Goal: Check status: Check status

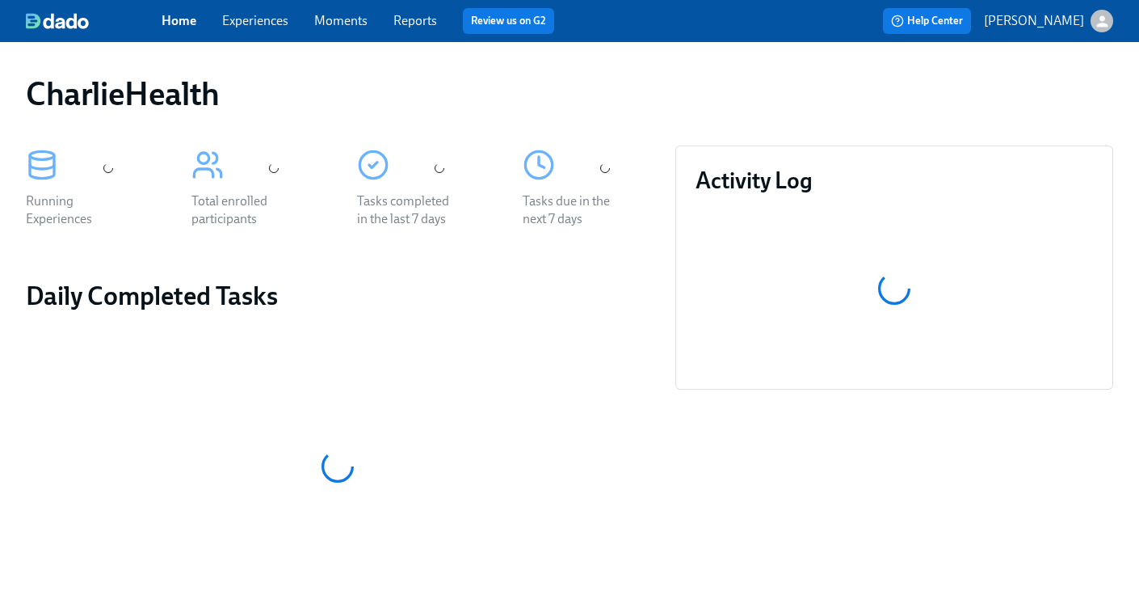
click at [253, 26] on link "Experiences" at bounding box center [255, 20] width 66 height 15
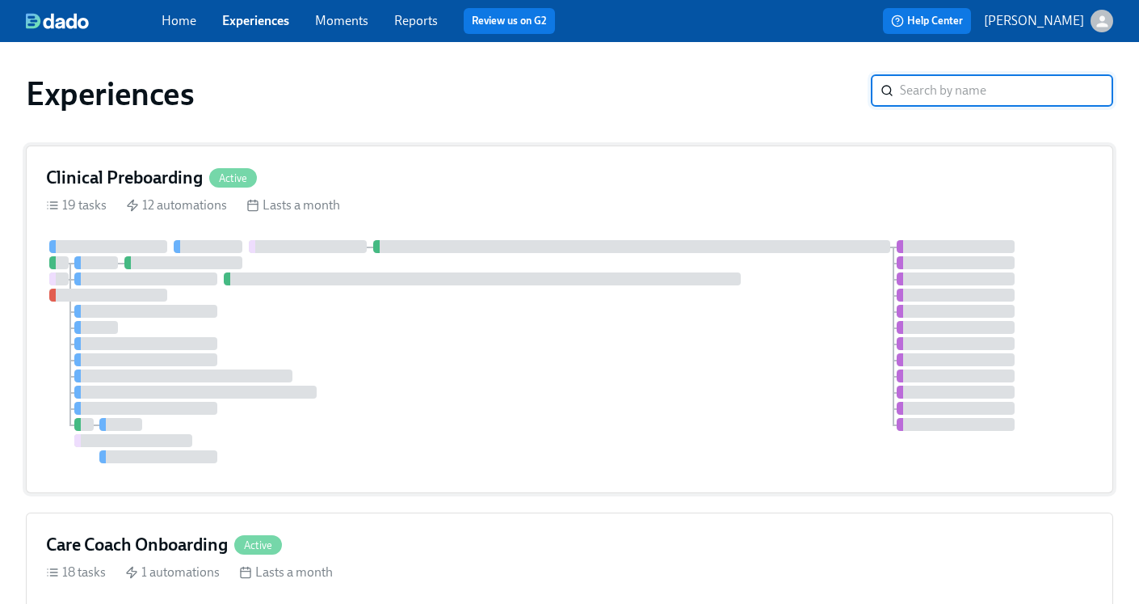
click at [69, 178] on h4 "Clinical Preboarding" at bounding box center [124, 178] width 157 height 24
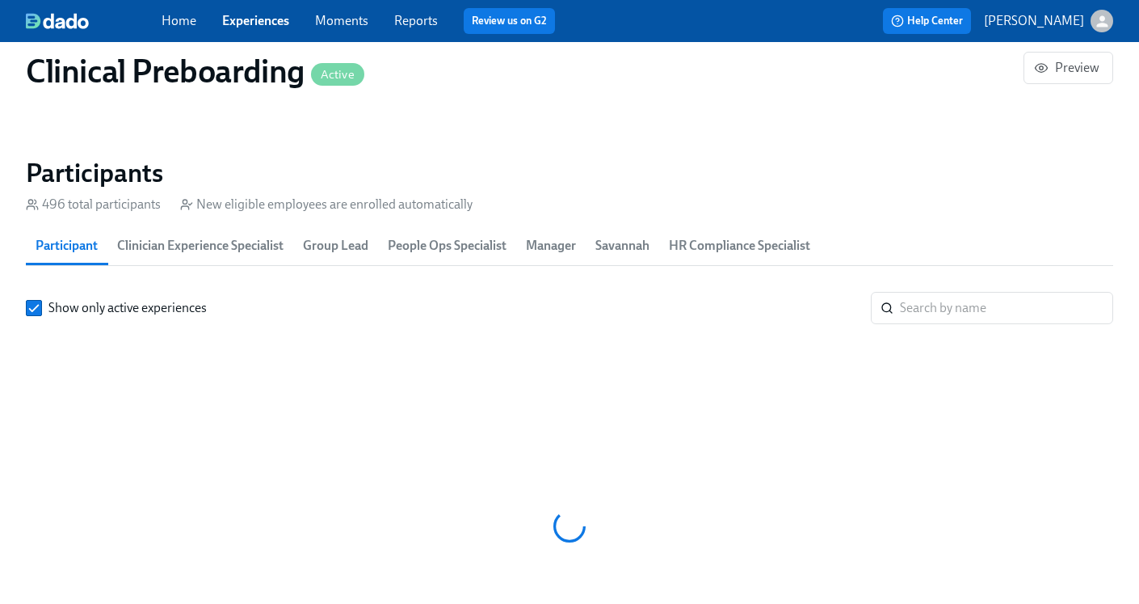
scroll to position [0, 19655]
click at [978, 308] on input "search" at bounding box center [1006, 308] width 213 height 32
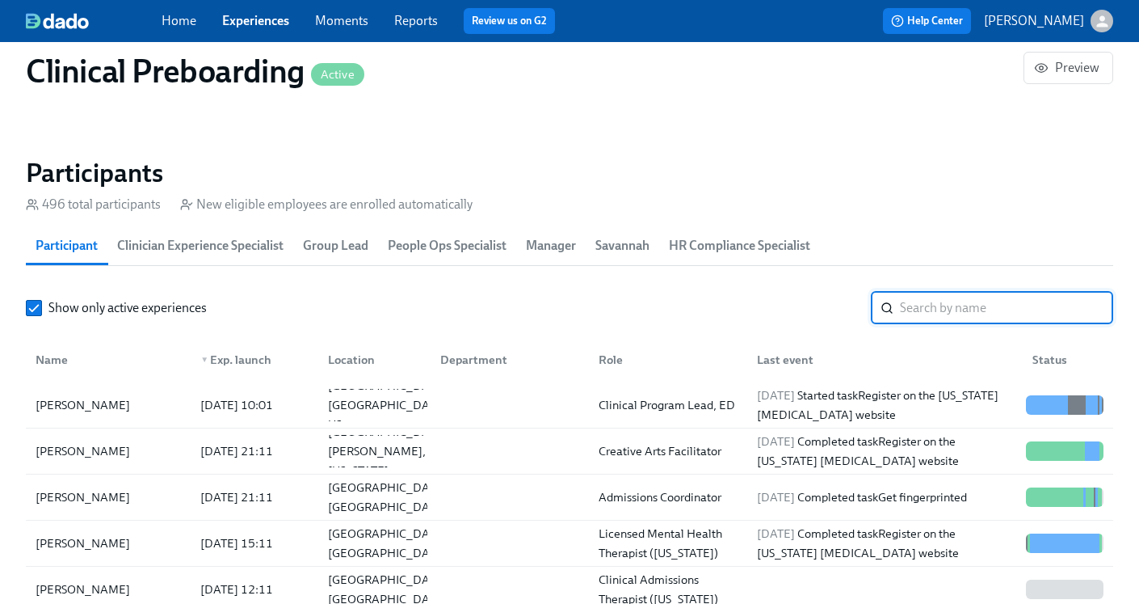
paste input "Jessica Hariwijaya"
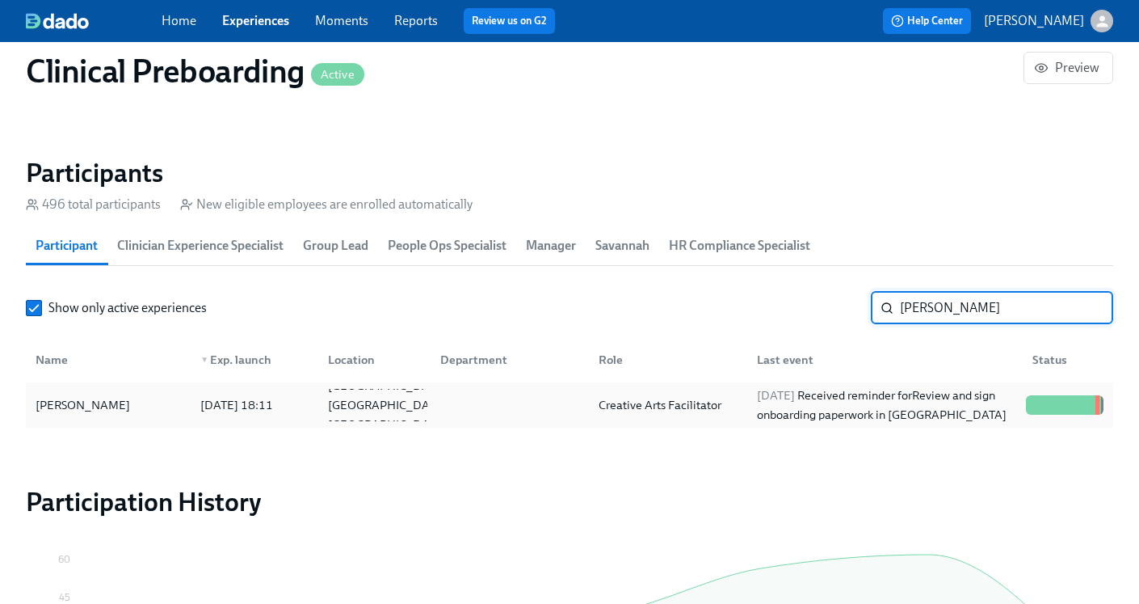
click at [739, 398] on div "Creative Arts Facilitator" at bounding box center [665, 405] width 158 height 32
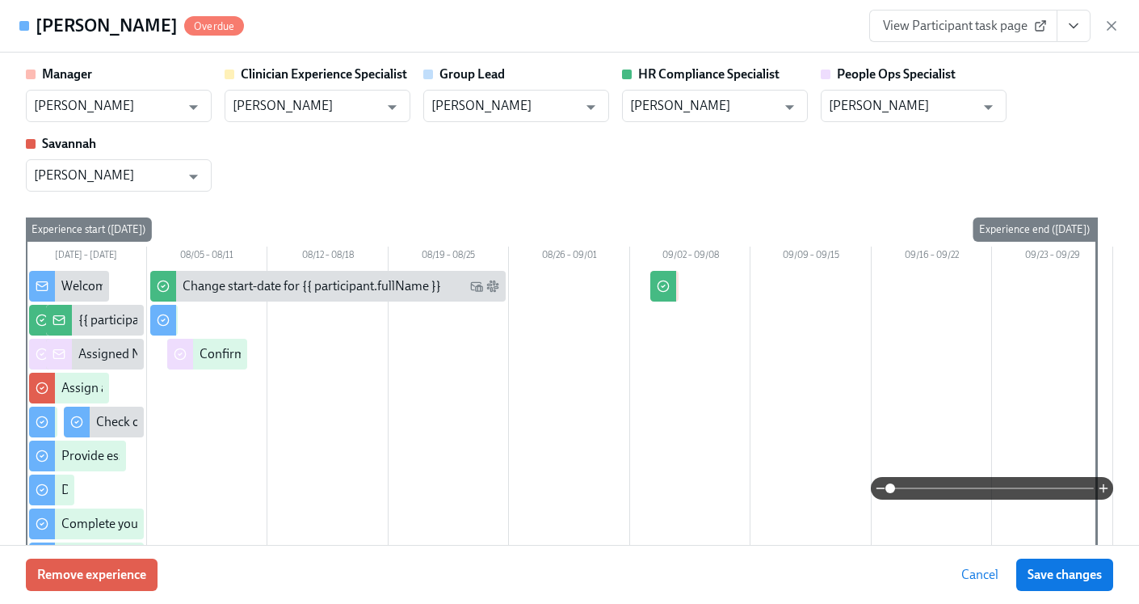
click at [1076, 28] on icon "View task page" at bounding box center [1074, 26] width 16 height 16
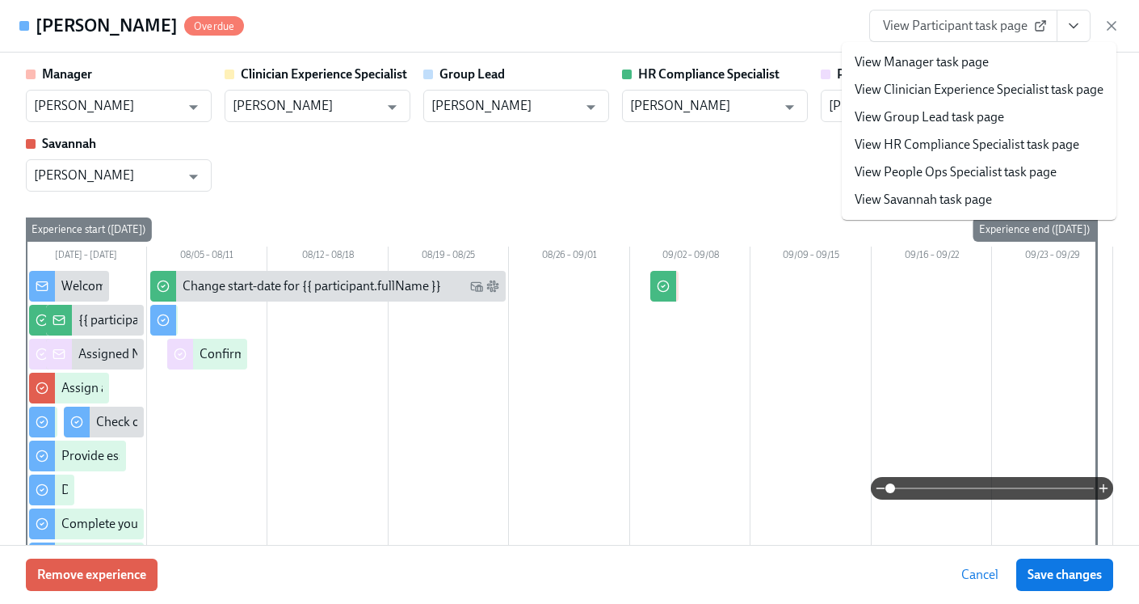
click at [957, 141] on link "View HR Compliance Specialist task page" at bounding box center [967, 145] width 225 height 18
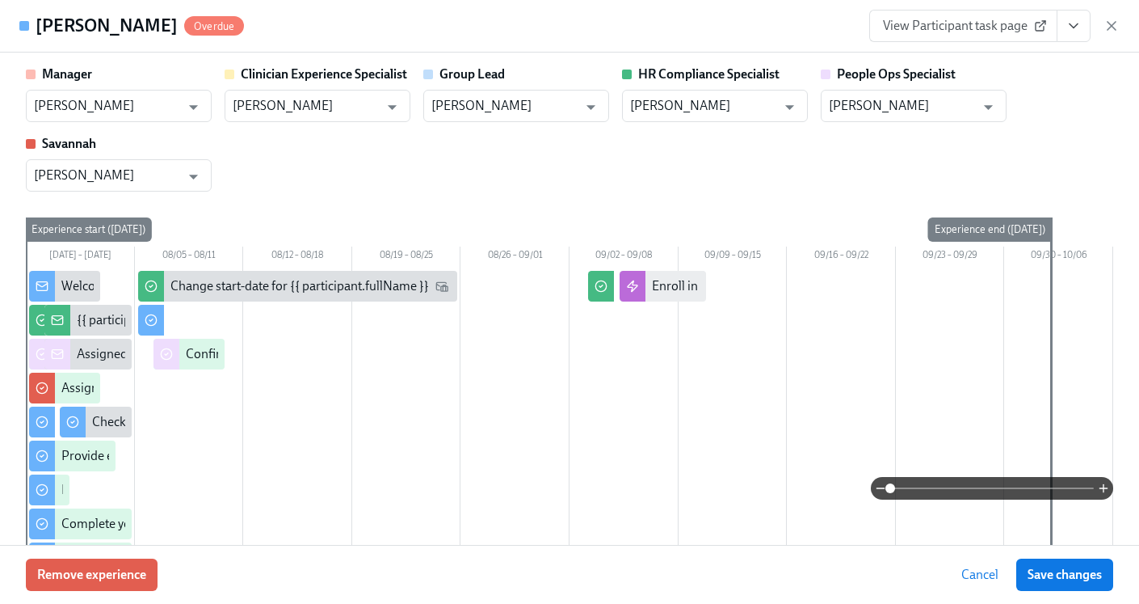
click at [1113, 26] on icon "button" at bounding box center [1112, 26] width 8 height 8
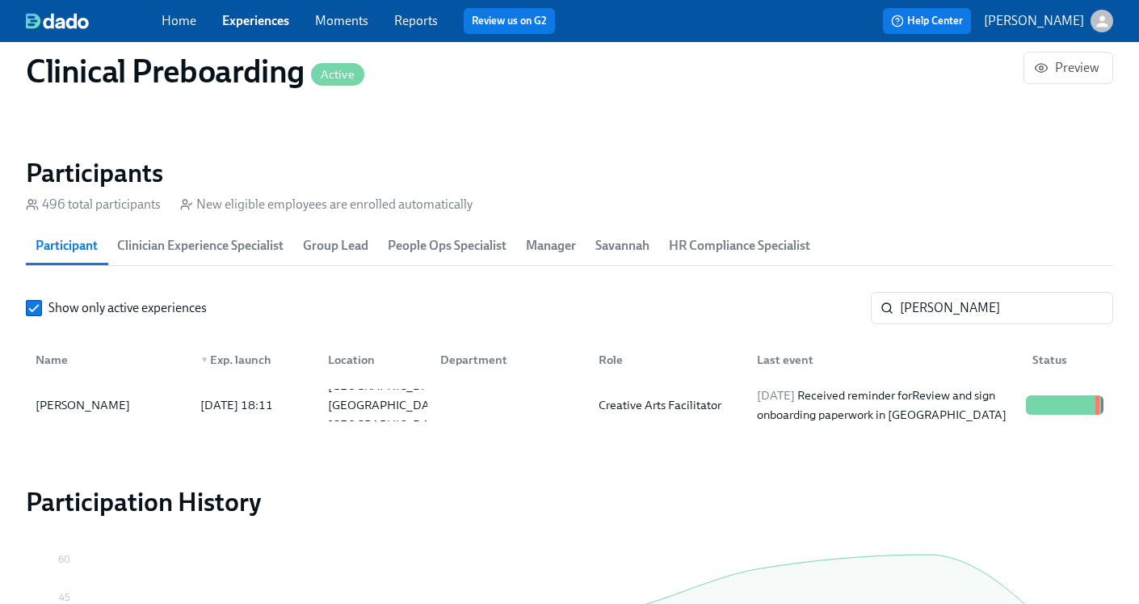
scroll to position [0, 20603]
drag, startPoint x: 1026, startPoint y: 305, endPoint x: 890, endPoint y: 313, distance: 135.9
click at [890, 313] on div "Jessica Hariwijaya ​" at bounding box center [992, 308] width 242 height 32
paste input "Elene Garay Nicholas"
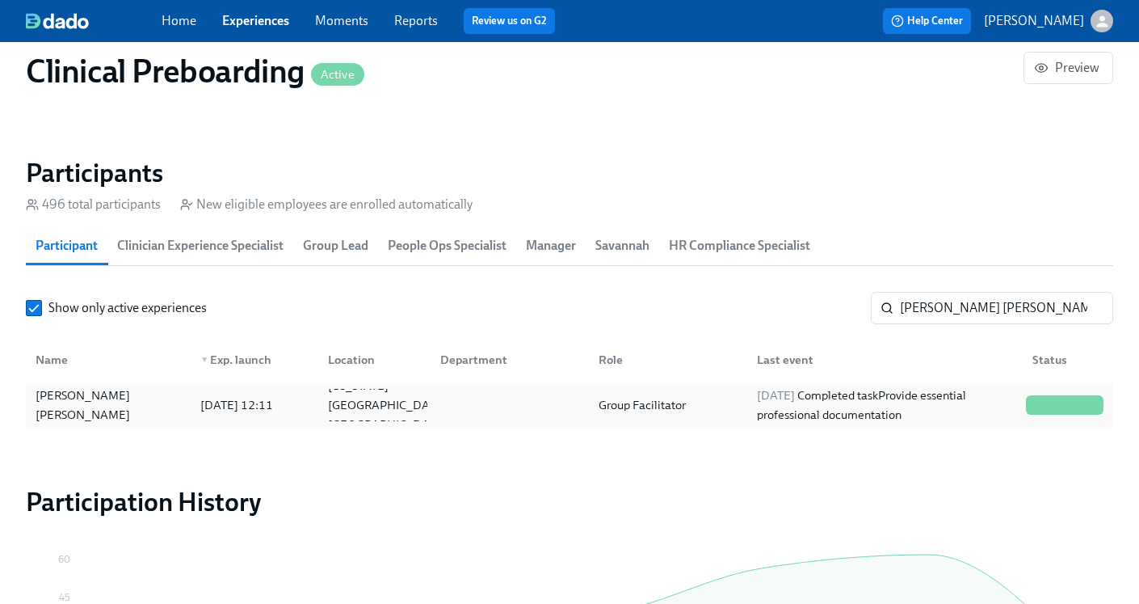
click at [746, 414] on div "2025/08/27 Completed task Provide essential professional documentation" at bounding box center [882, 405] width 276 height 32
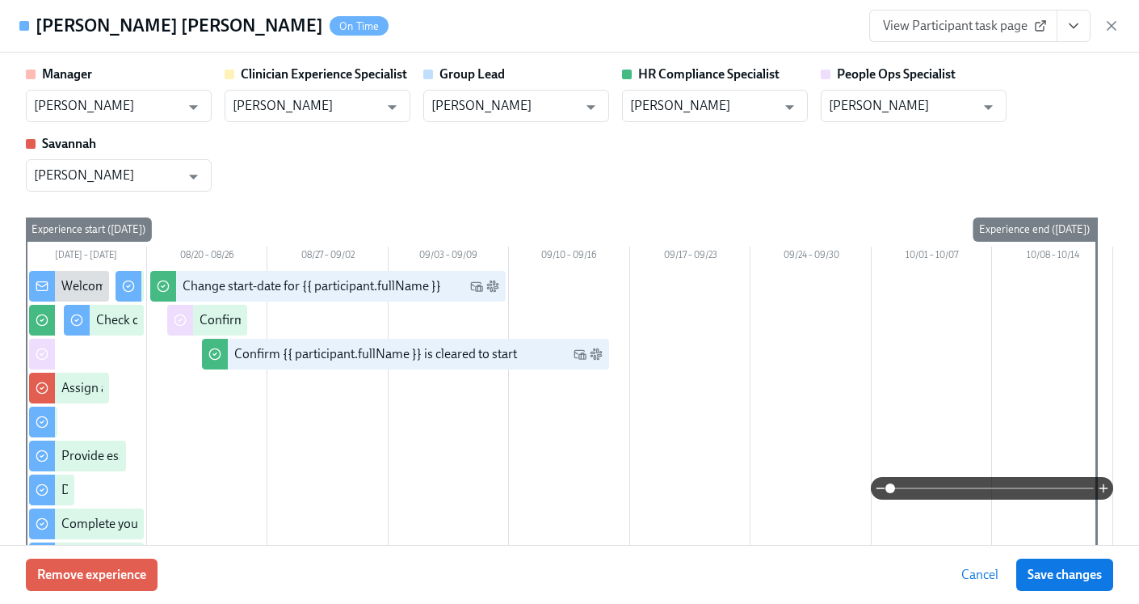
click at [1067, 24] on icon "View task page" at bounding box center [1074, 26] width 16 height 16
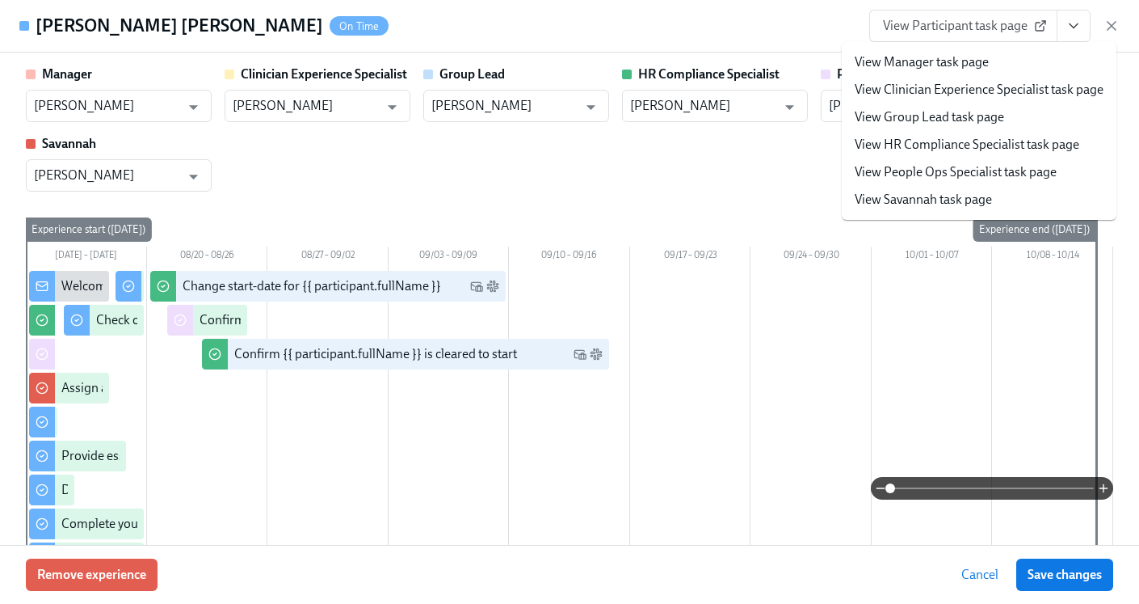
click at [966, 137] on link "View HR Compliance Specialist task page" at bounding box center [967, 145] width 225 height 18
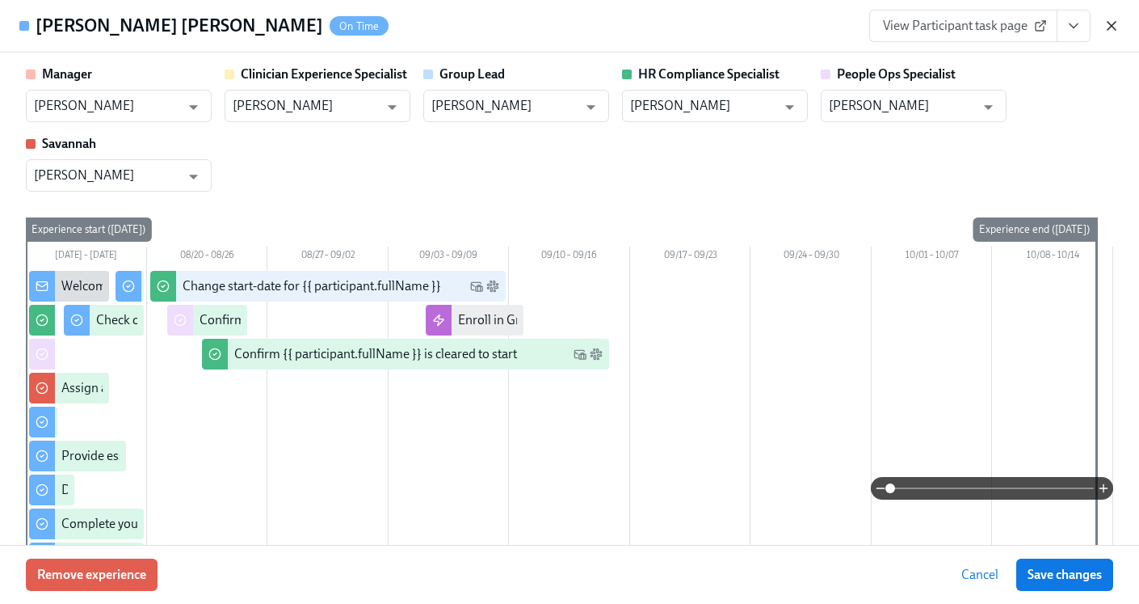
click at [1113, 30] on icon "button" at bounding box center [1112, 26] width 16 height 16
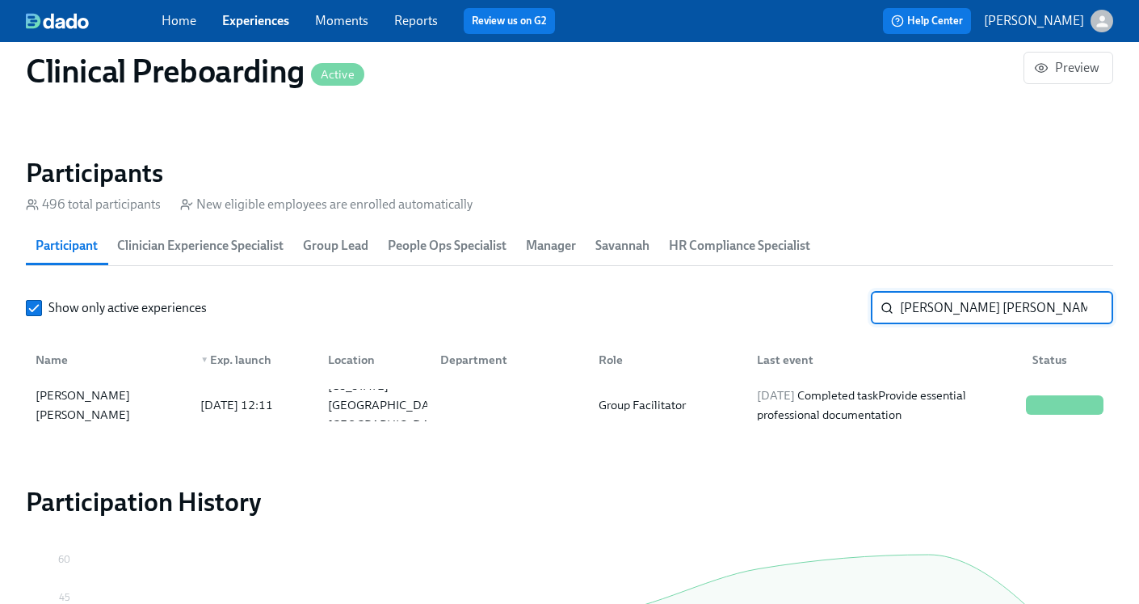
drag, startPoint x: 1028, startPoint y: 309, endPoint x: 868, endPoint y: 315, distance: 160.1
click at [868, 315] on div "Show only active experiences Elene Garay Nicholas ​" at bounding box center [570, 308] width 1088 height 32
paste input "Jonathan Marano"
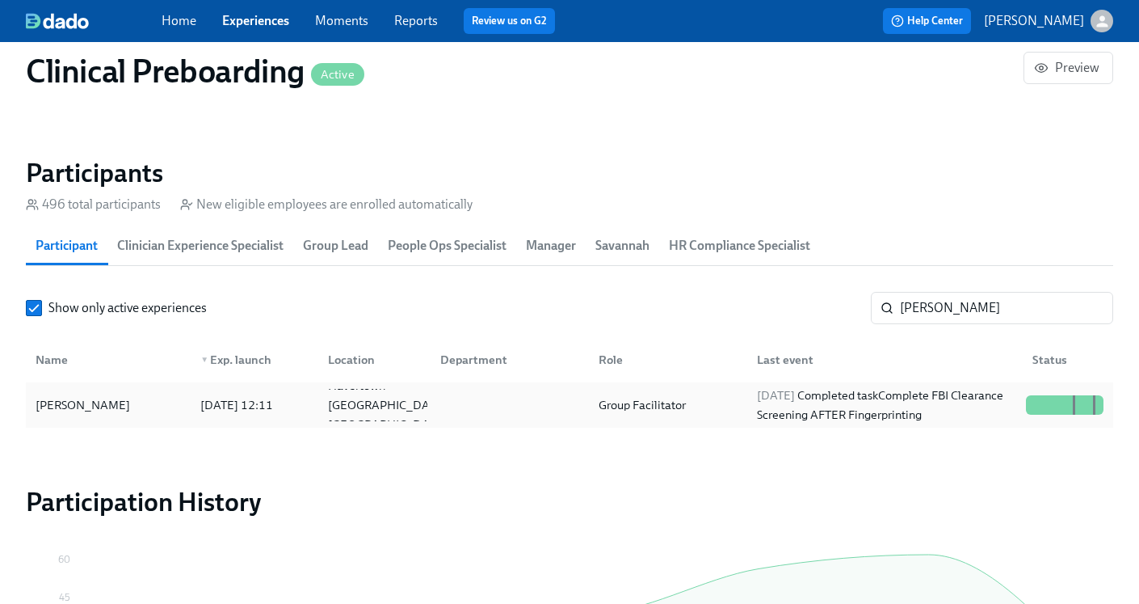
click at [558, 398] on div at bounding box center [506, 405] width 158 height 32
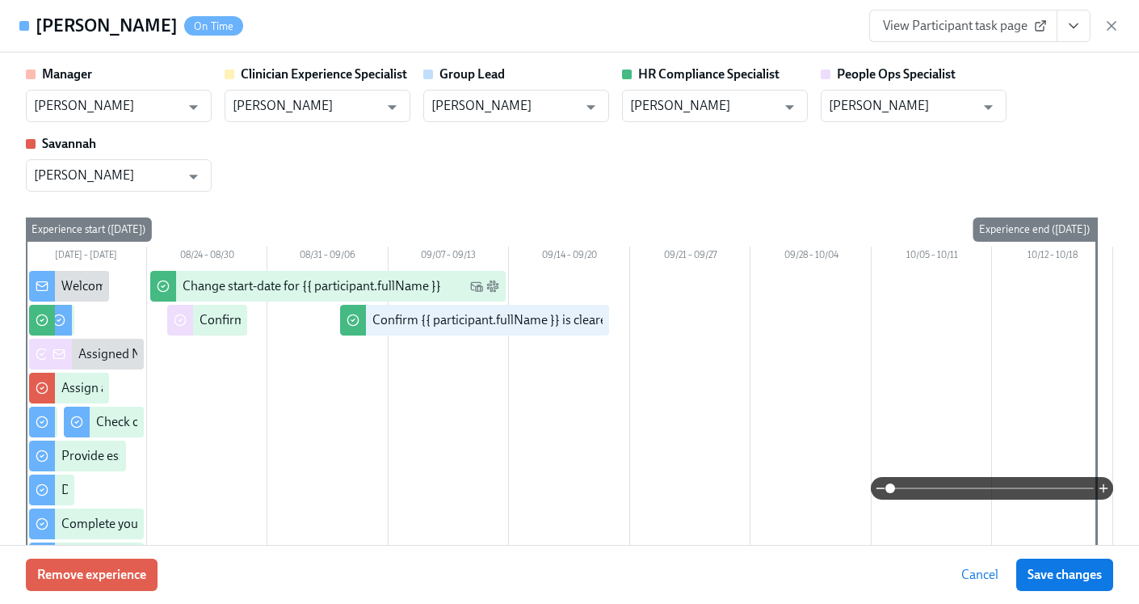
click at [1071, 38] on button "View task page" at bounding box center [1074, 26] width 34 height 32
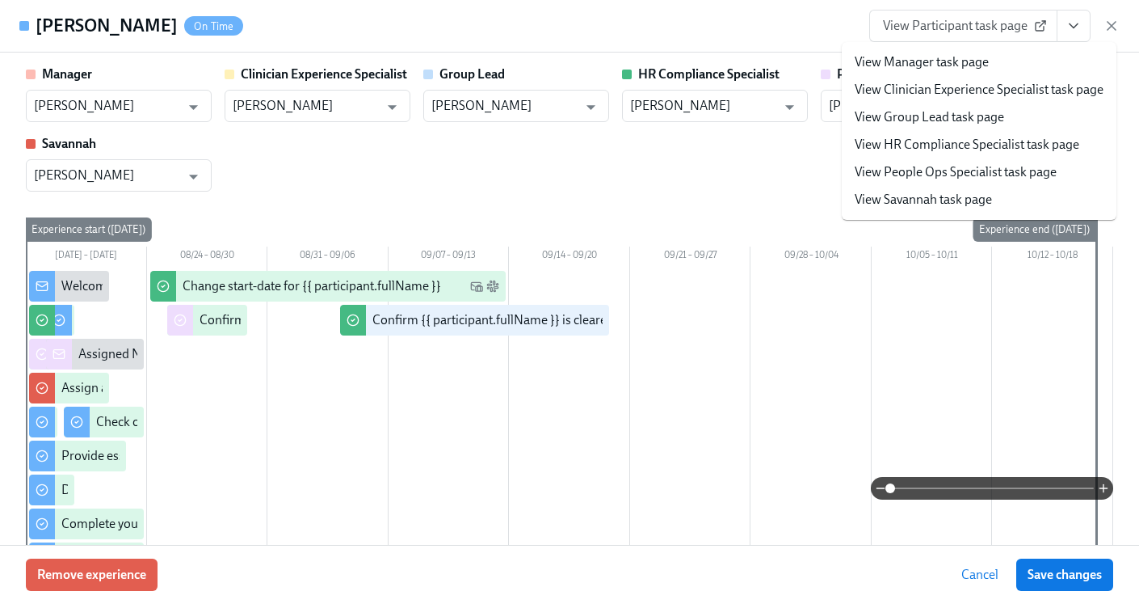
click at [978, 144] on link "View HR Compliance Specialist task page" at bounding box center [967, 145] width 225 height 18
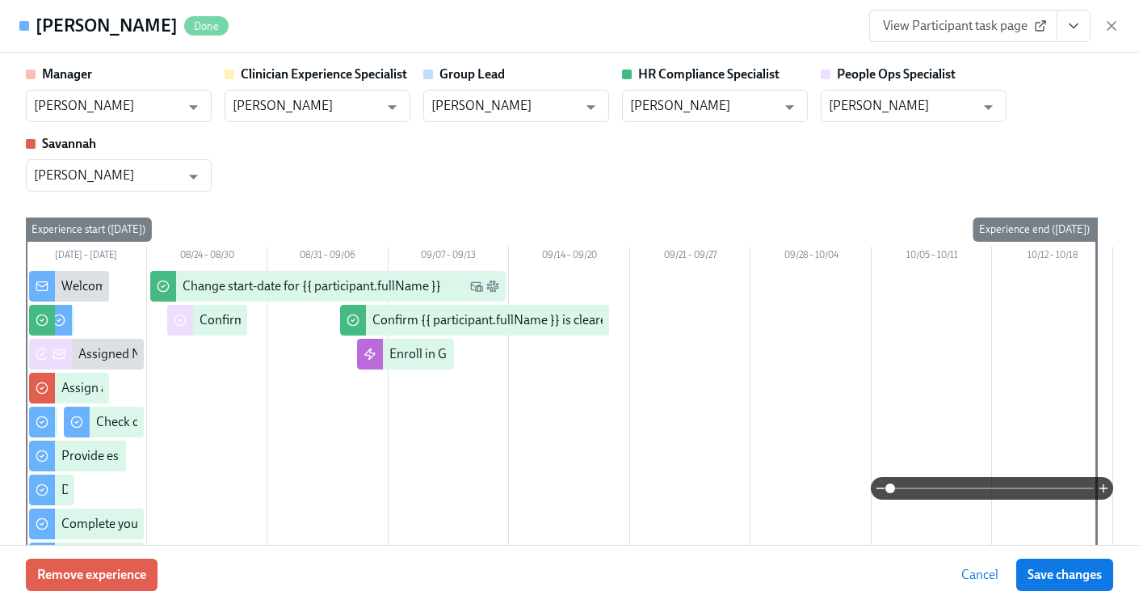
click at [1116, 15] on div "View Participant task page" at bounding box center [994, 26] width 250 height 32
click at [1115, 21] on icon "button" at bounding box center [1112, 26] width 16 height 16
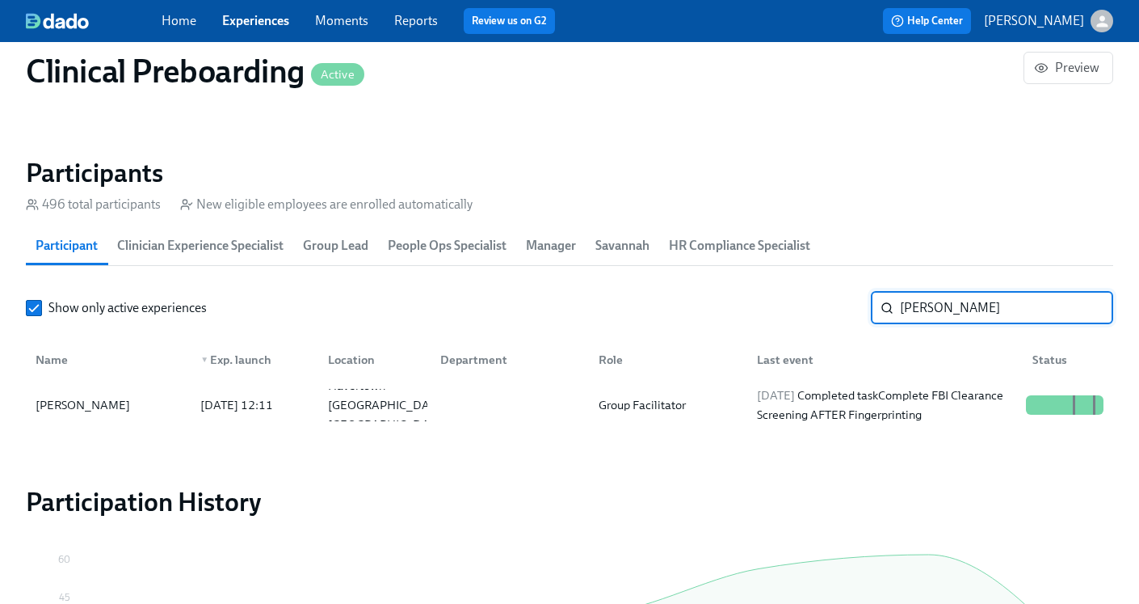
drag, startPoint x: 1021, startPoint y: 305, endPoint x: 881, endPoint y: 316, distance: 141.0
click at [881, 316] on div "Jonathan Marano ​" at bounding box center [992, 308] width 242 height 32
paste input "Claudia Camerota"
click at [933, 402] on div "2025/09/03 Received reminder for Get fingerprinted" at bounding box center [879, 404] width 257 height 19
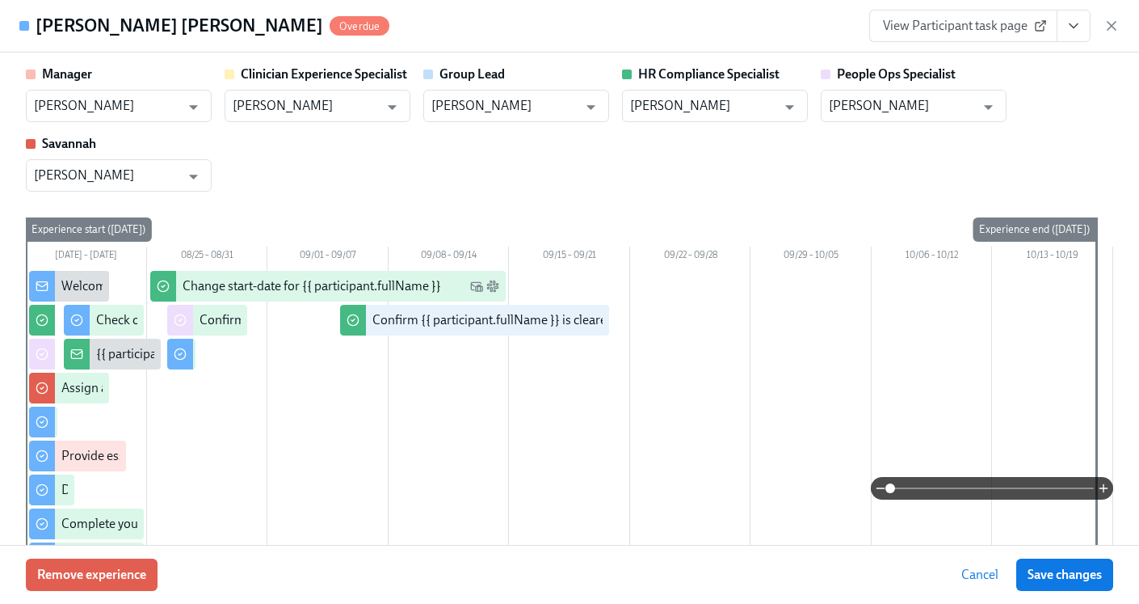
click at [1080, 28] on icon "View task page" at bounding box center [1074, 26] width 16 height 16
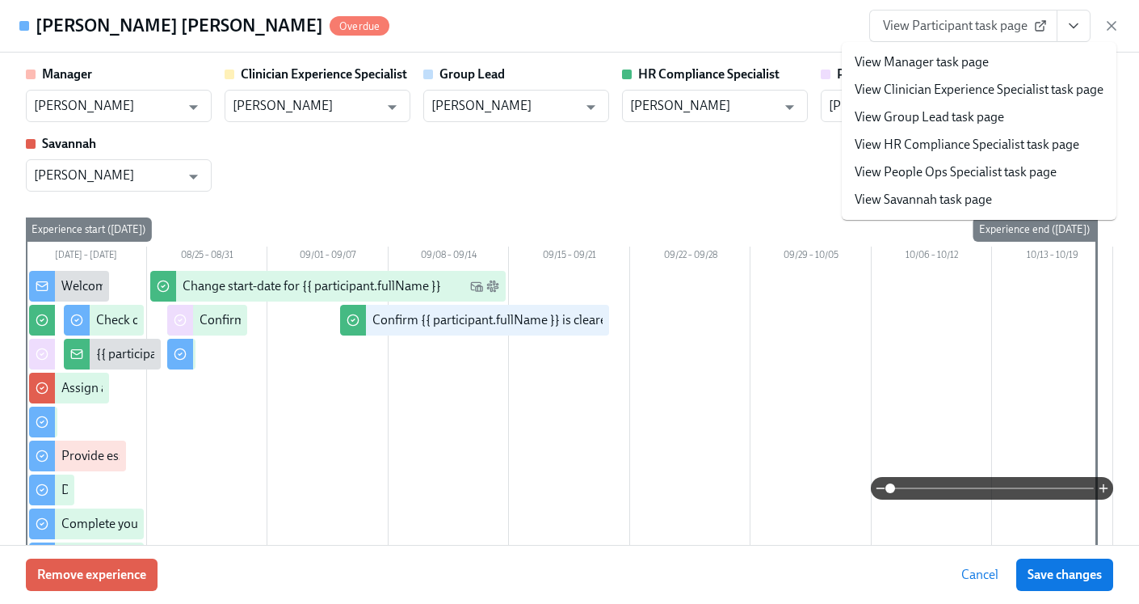
click at [985, 149] on link "View HR Compliance Specialist task page" at bounding box center [967, 145] width 225 height 18
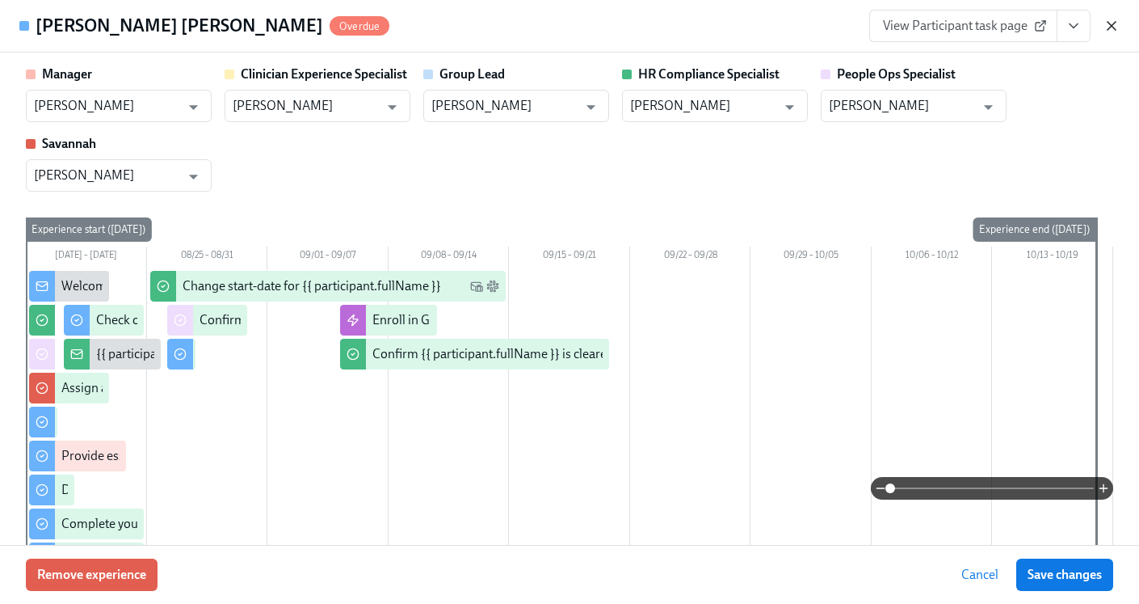
click at [1114, 27] on icon "button" at bounding box center [1112, 26] width 16 height 16
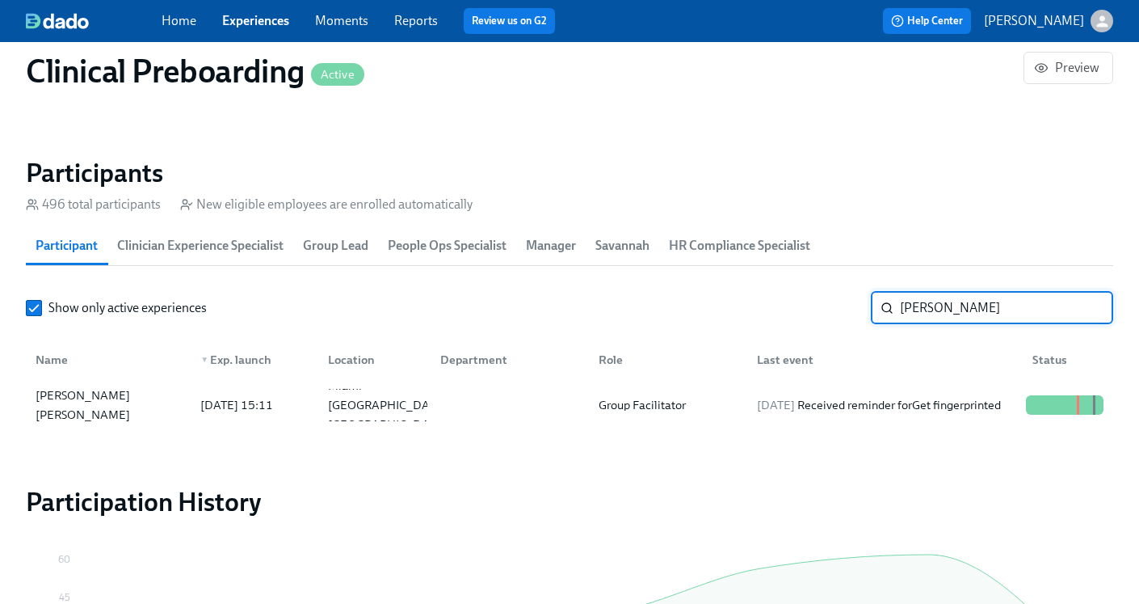
drag, startPoint x: 1000, startPoint y: 314, endPoint x: 873, endPoint y: 305, distance: 127.2
click at [873, 305] on div "Claudia ​" at bounding box center [992, 308] width 242 height 32
paste input "[PERSON_NAME]"
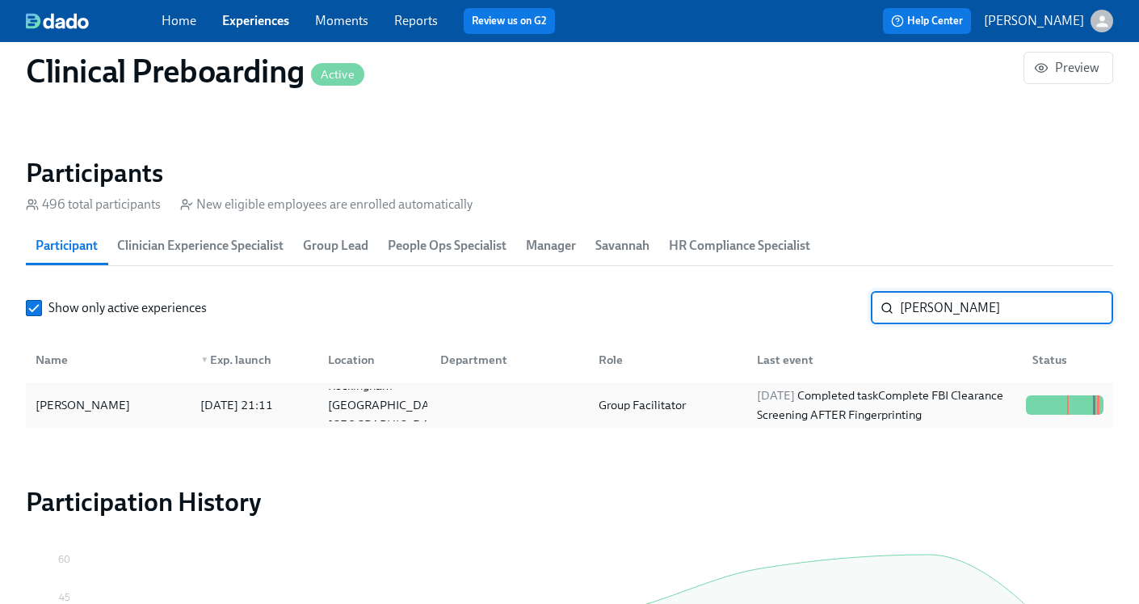
type input "[PERSON_NAME]"
click at [716, 404] on div "Group Facilitator" at bounding box center [665, 405] width 158 height 32
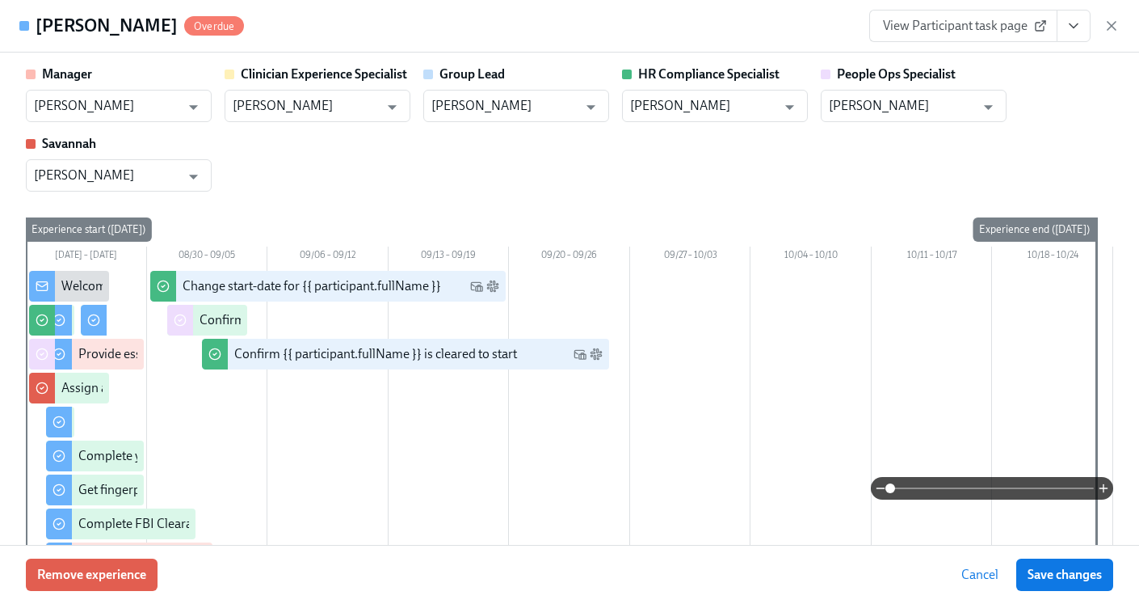
click at [1079, 29] on icon "View task page" at bounding box center [1074, 26] width 16 height 16
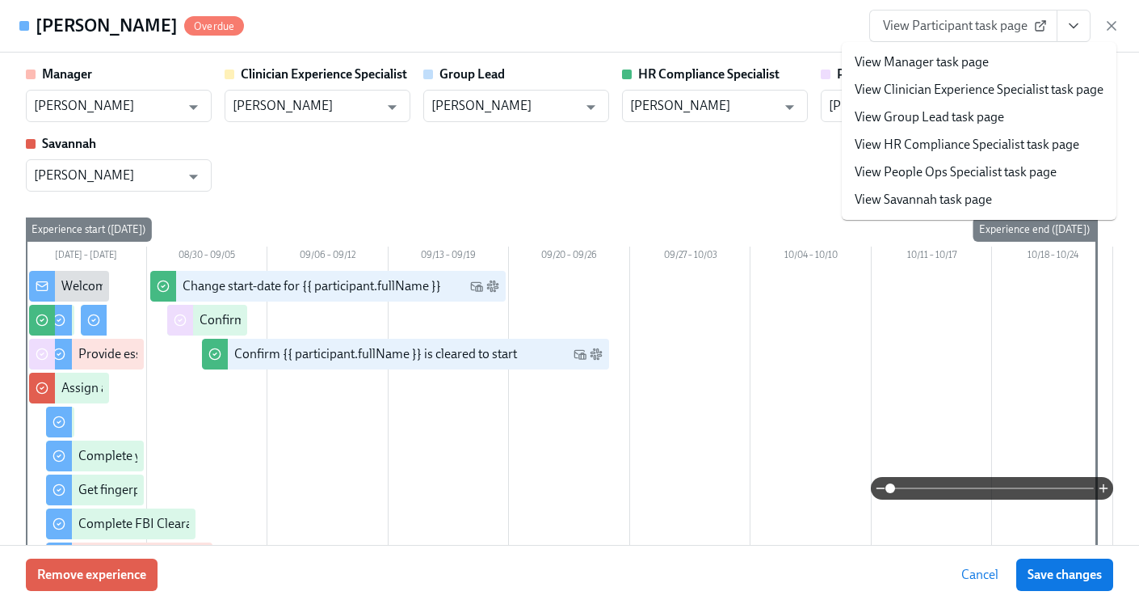
click at [976, 147] on link "View HR Compliance Specialist task page" at bounding box center [967, 145] width 225 height 18
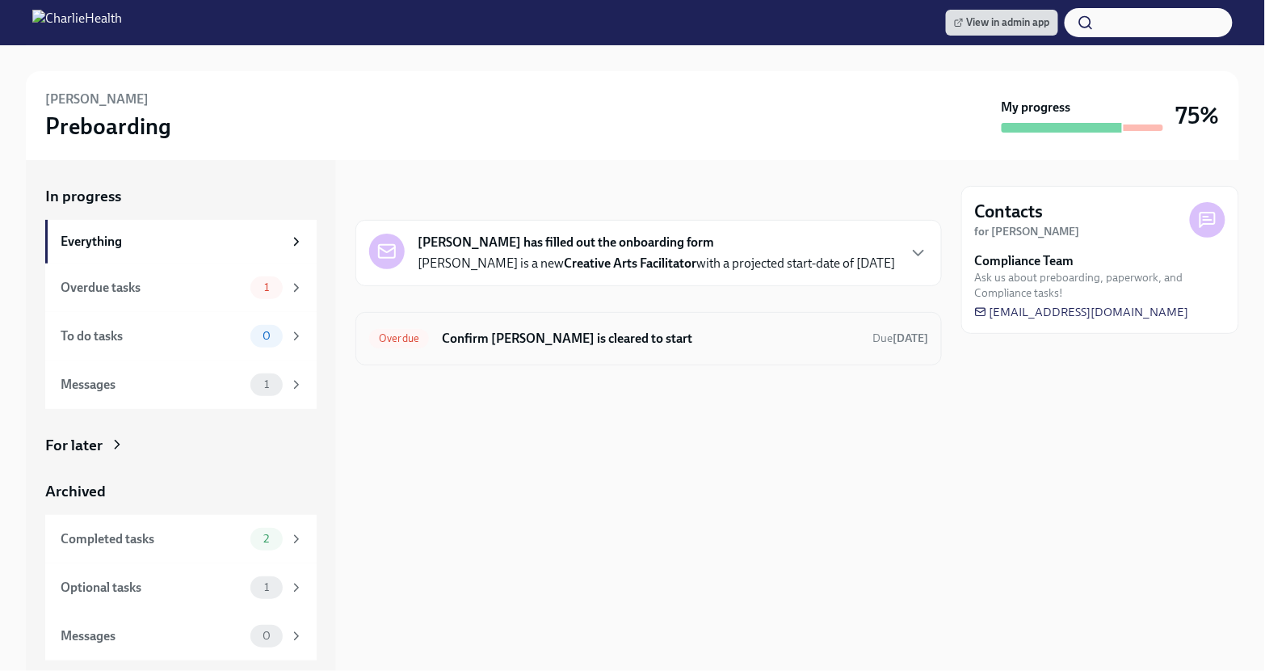
click at [703, 338] on h6 "Confirm [PERSON_NAME] is cleared to start" at bounding box center [651, 339] width 418 height 18
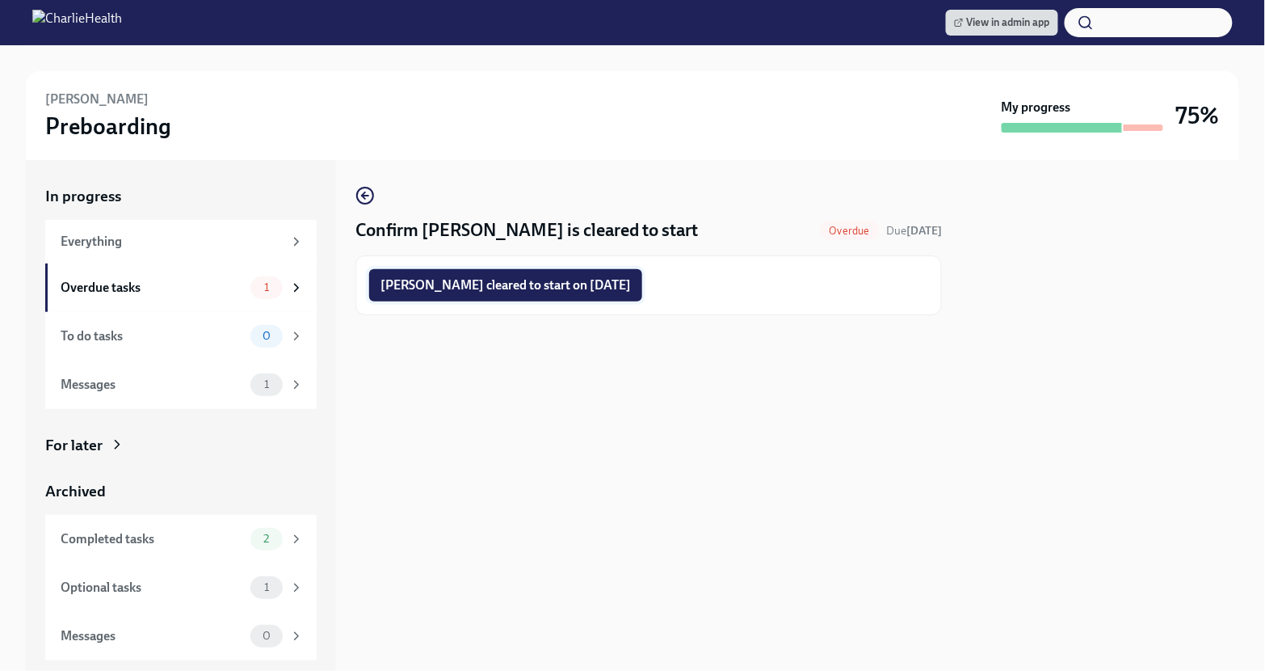
click at [505, 284] on span "Jessica Hariwijaya cleared to start on 09/08/2025" at bounding box center [506, 285] width 250 height 16
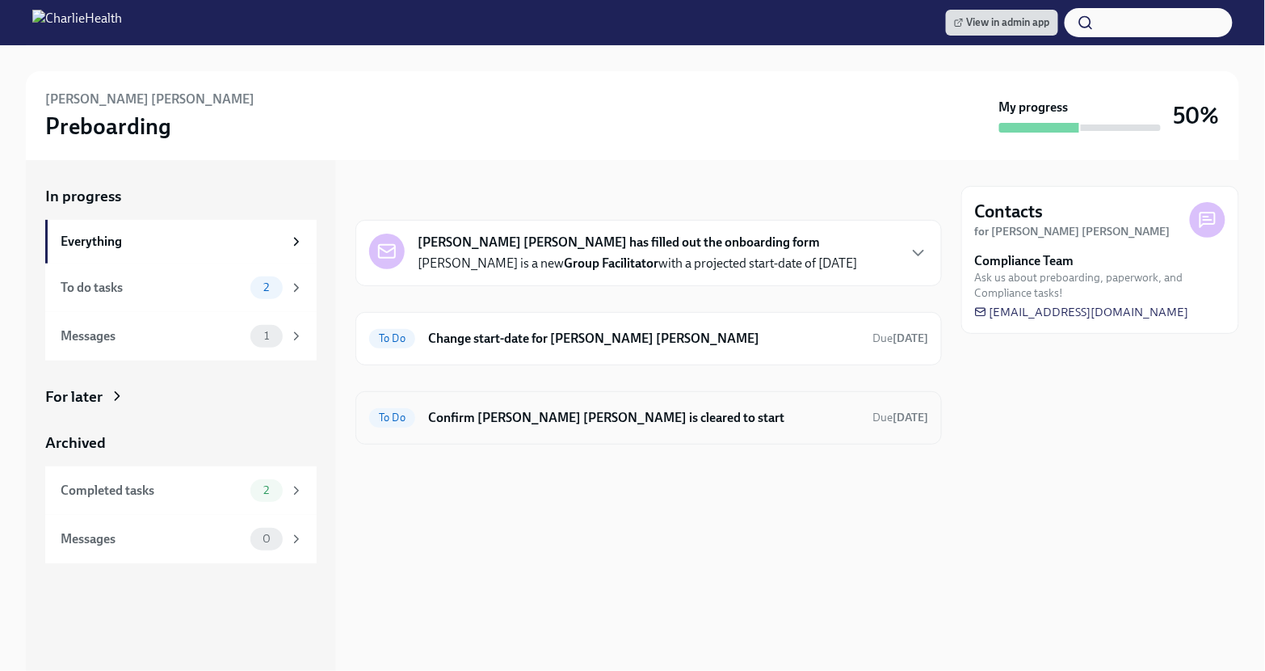
click at [675, 410] on h6 "Confirm Elene Garay Nicholas is cleared to start" at bounding box center [643, 418] width 431 height 18
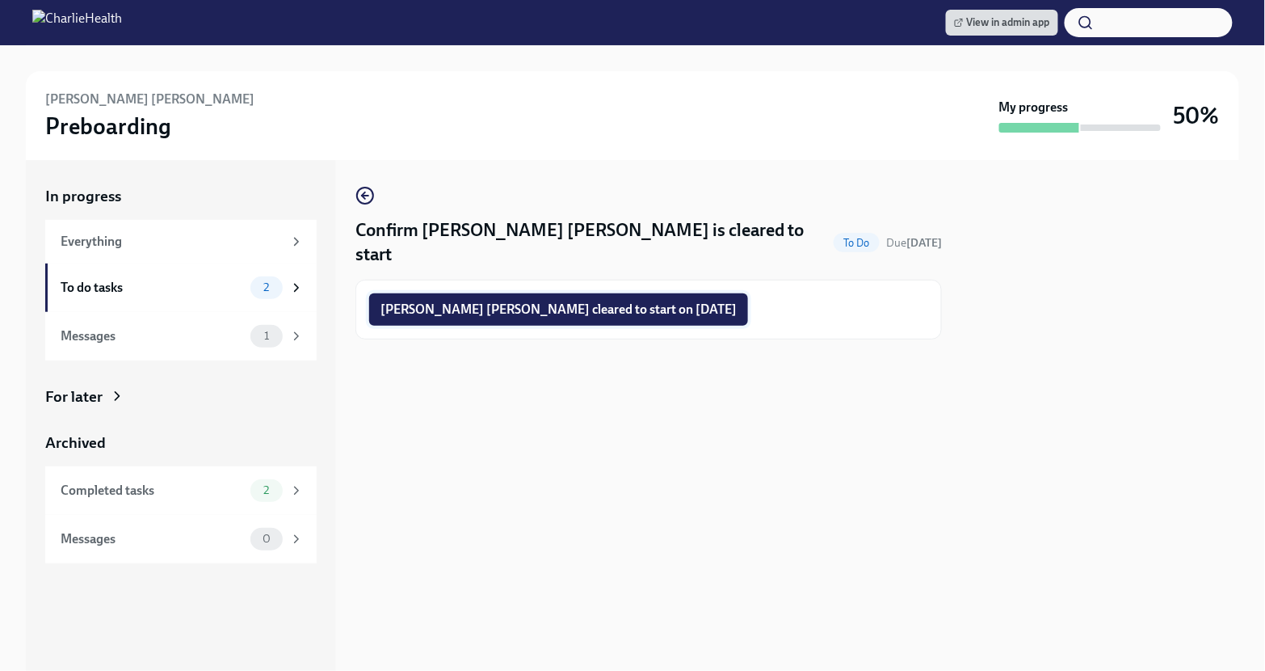
click at [588, 301] on span "Elene Garay Nicholas cleared to start on 09/08/2025" at bounding box center [559, 309] width 356 height 16
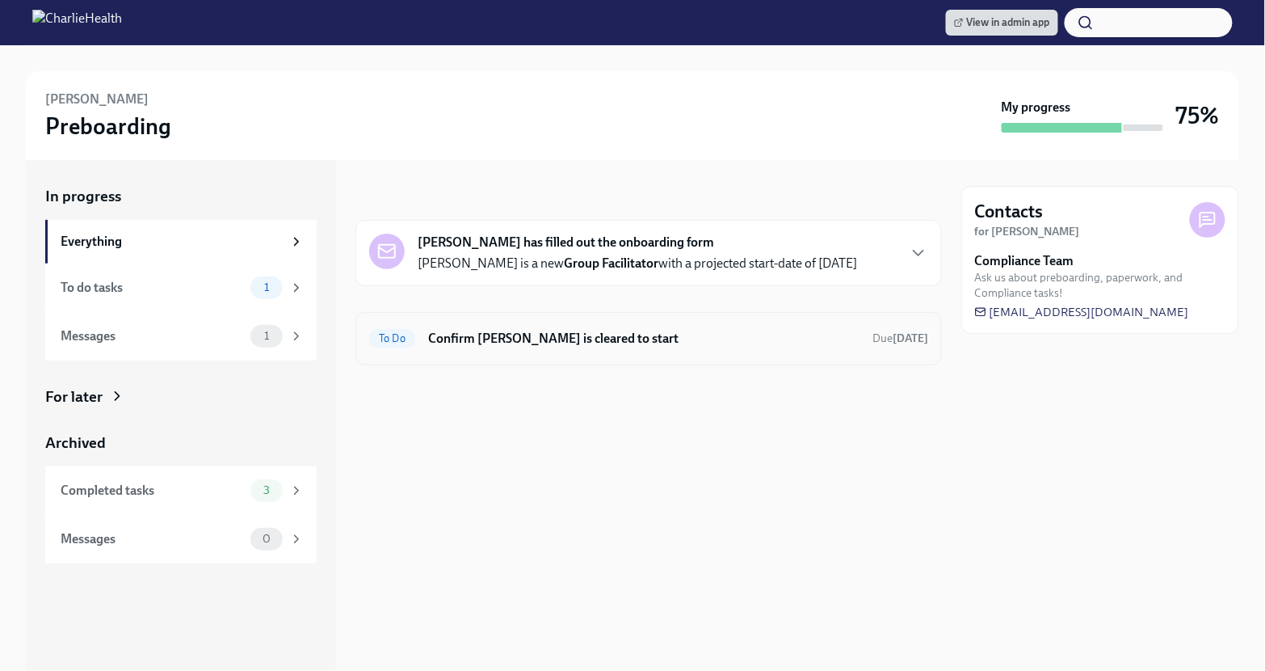
click at [682, 342] on h6 "Confirm [PERSON_NAME] is cleared to start" at bounding box center [643, 339] width 431 height 18
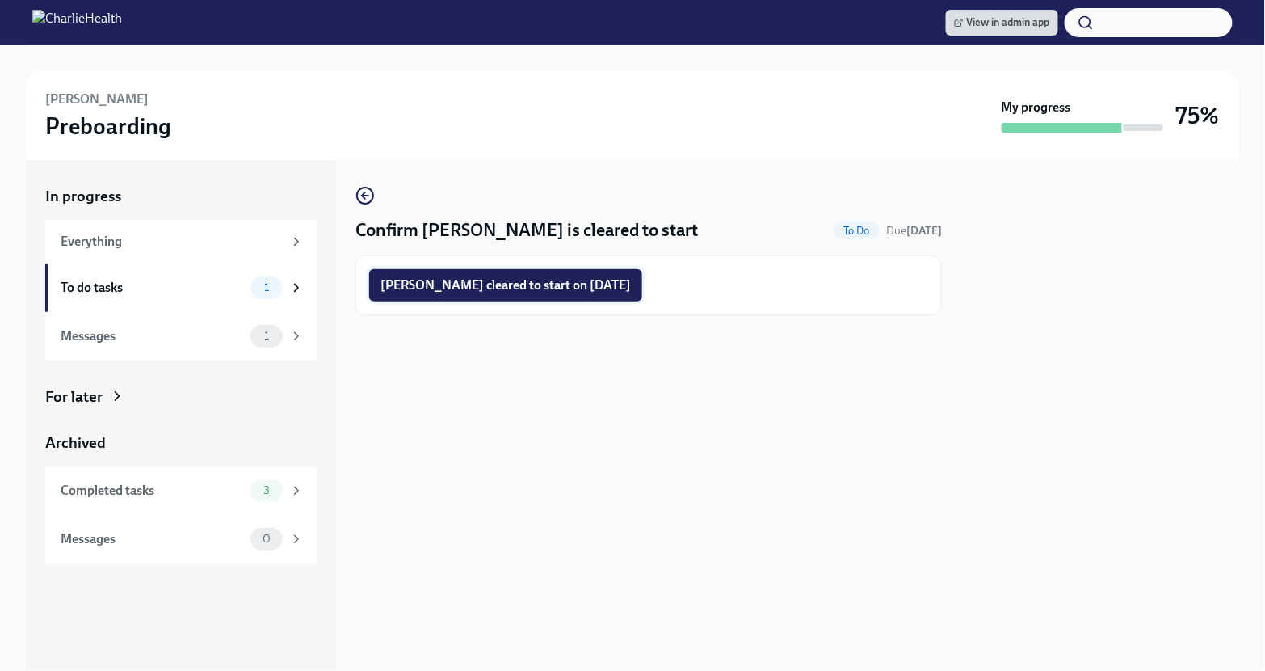
click at [479, 292] on span "Jonathan Marano cleared to start on 09/08/2025" at bounding box center [506, 285] width 250 height 16
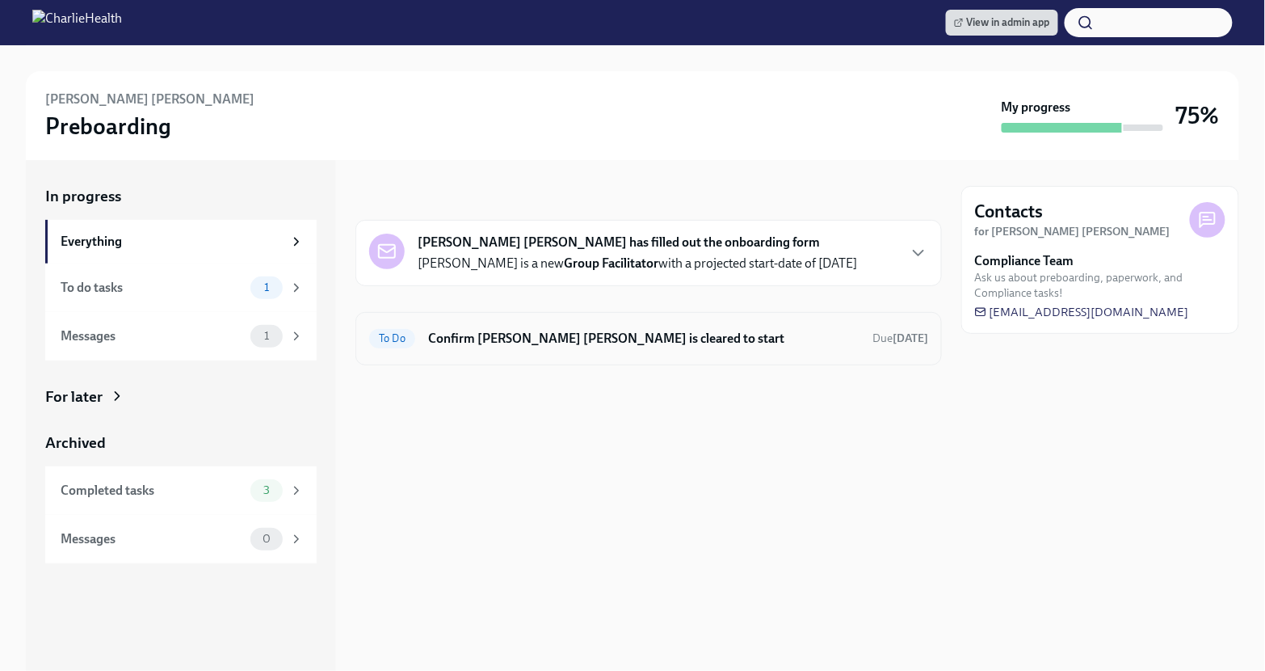
click at [748, 348] on div "To Do Confirm Claudia Molina Camerota is cleared to start Due Sep 21st" at bounding box center [648, 339] width 559 height 26
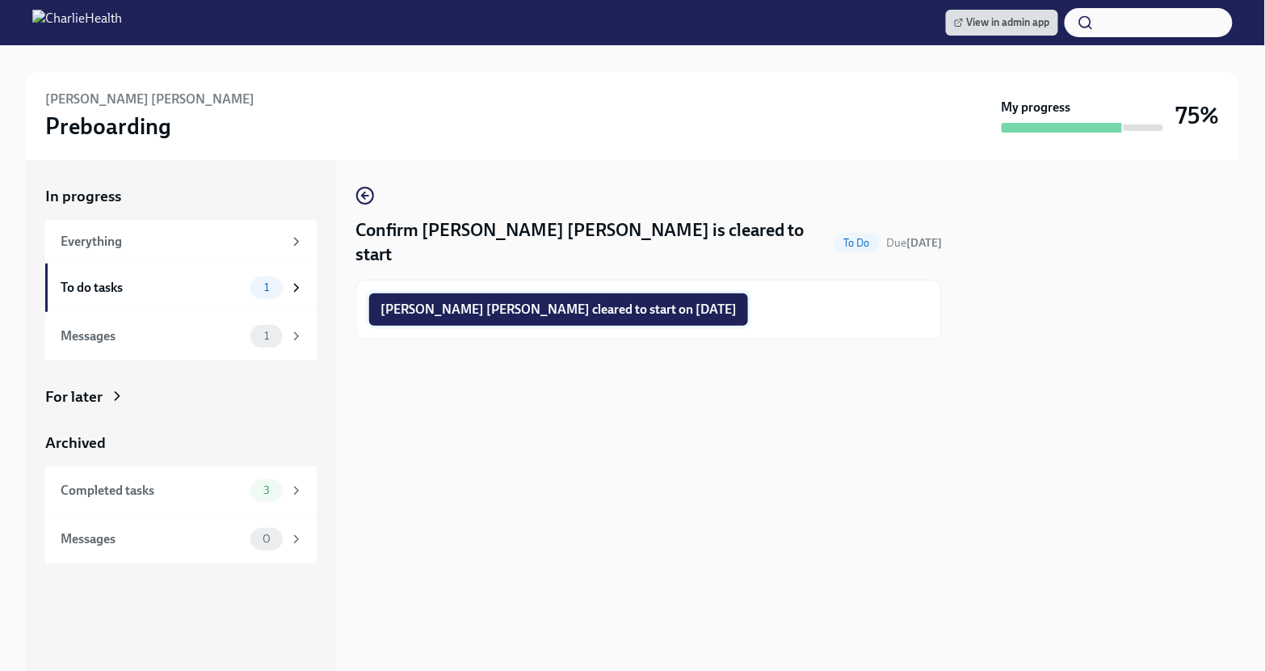
click at [613, 301] on span "Claudia Molina Camerota cleared to start on 09/08/2025" at bounding box center [559, 309] width 356 height 16
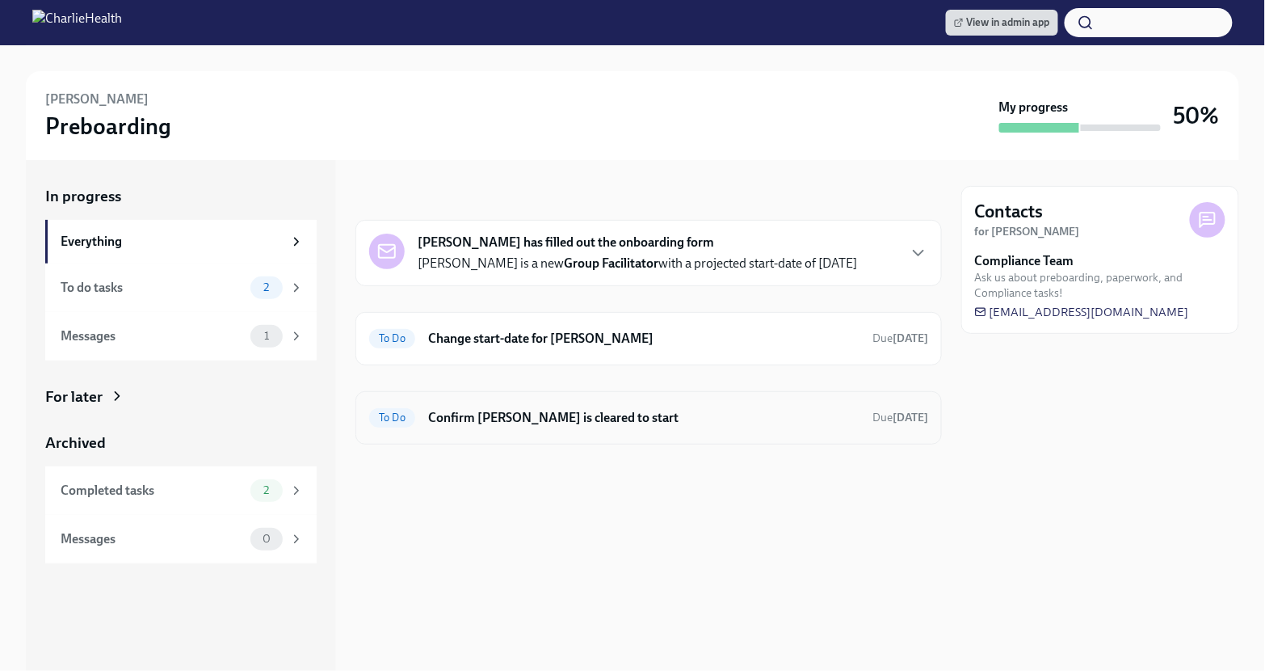
click at [674, 428] on div "To Do Confirm [PERSON_NAME] is cleared to start Due [DATE]" at bounding box center [649, 417] width 587 height 53
click at [673, 421] on h6 "Confirm [PERSON_NAME] is cleared to start" at bounding box center [643, 418] width 431 height 18
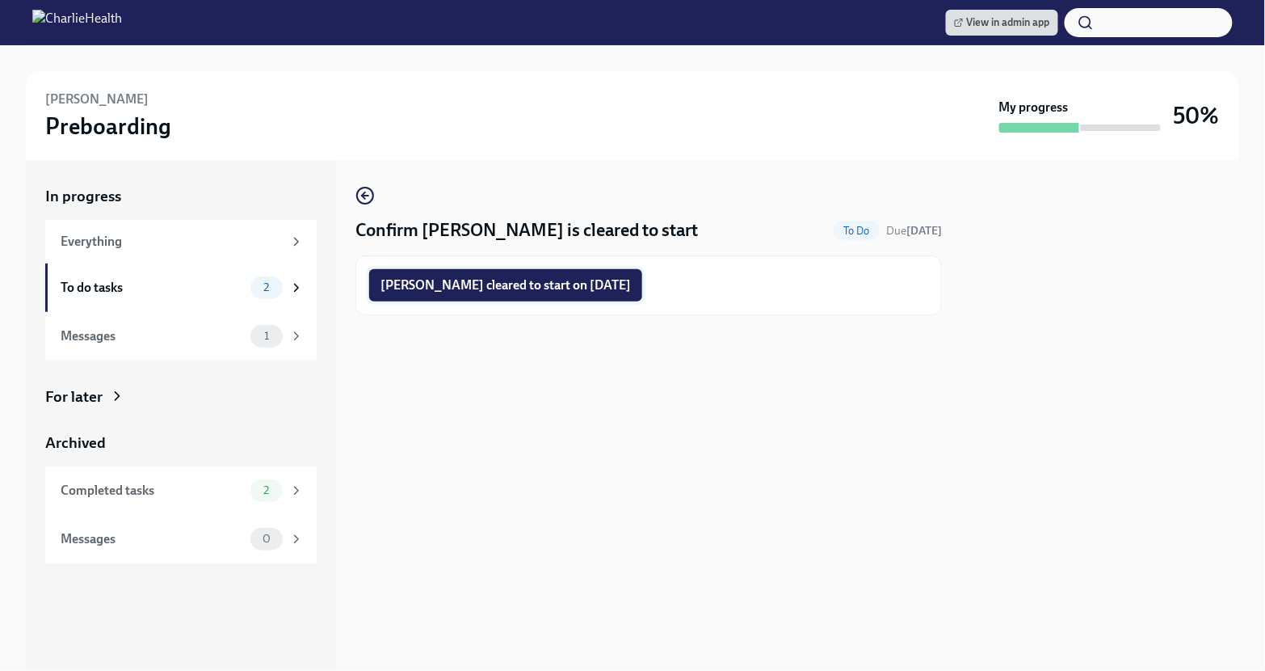
click at [502, 280] on span "[PERSON_NAME] cleared to start on [DATE]" at bounding box center [506, 285] width 250 height 16
